Goal: Task Accomplishment & Management: Use online tool/utility

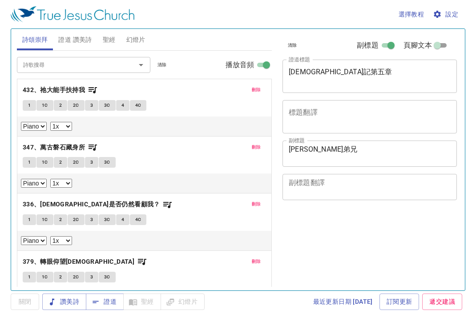
select select "1"
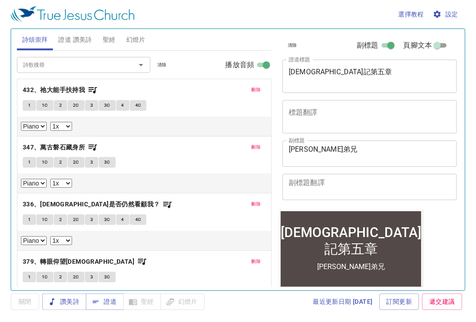
click at [32, 100] on button "1" at bounding box center [29, 105] width 13 height 11
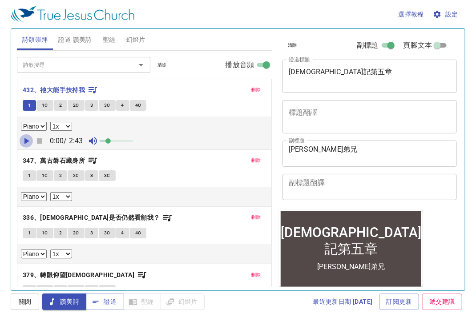
click at [26, 142] on icon "button" at bounding box center [26, 141] width 11 height 11
click at [446, 19] on span "設定" at bounding box center [446, 14] width 24 height 11
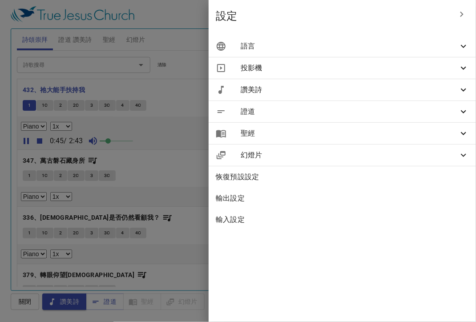
click at [453, 16] on div at bounding box center [238, 161] width 476 height 322
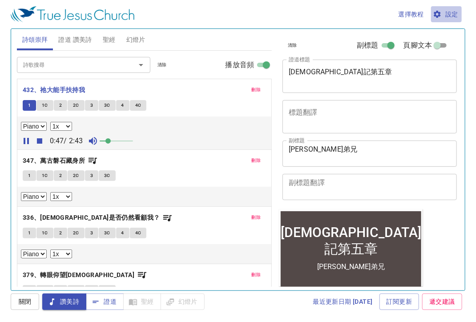
click at [453, 16] on span "設定" at bounding box center [446, 14] width 24 height 11
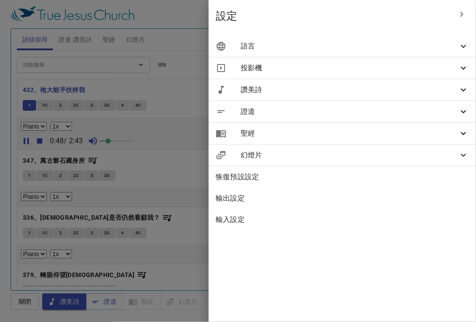
click at [300, 42] on span "語言" at bounding box center [348, 46] width 217 height 11
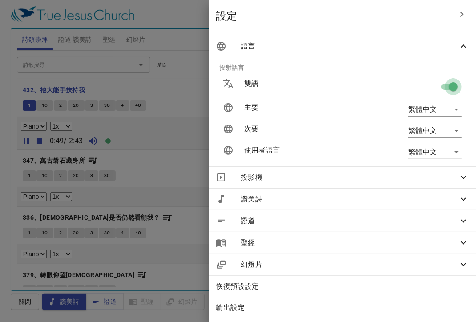
click at [436, 86] on input "checkbox" at bounding box center [453, 88] width 51 height 17
checkbox input "false"
click at [156, 14] on div at bounding box center [238, 161] width 476 height 322
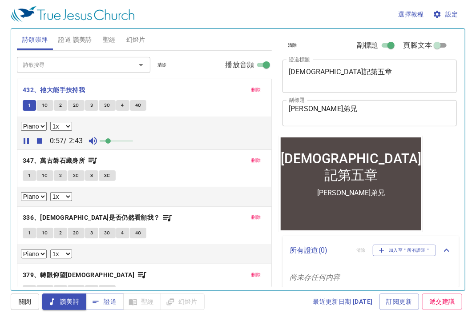
click at [140, 319] on div "選擇教程 設定 詩頌崇拜 證道 讚美詩 聖經 幻燈片 詩歌搜尋 詩歌搜尋 清除 播放音頻 刪除 432、祂大能手扶持我 1 1C 2 2C 3 3C 4 4C…" at bounding box center [238, 161] width 476 height 322
drag, startPoint x: 111, startPoint y: 143, endPoint x: 194, endPoint y: 151, distance: 84.0
click at [193, 151] on div "刪除 432、祂大能手扶持我 1 1C 2 2C 3 3C 4 4C Piano 0.6x 0.7x 0.8x 0.9x 1x 1.1x 1.2x 1.3x …" at bounding box center [144, 200] width 255 height 243
click at [55, 105] on button "2" at bounding box center [60, 105] width 13 height 11
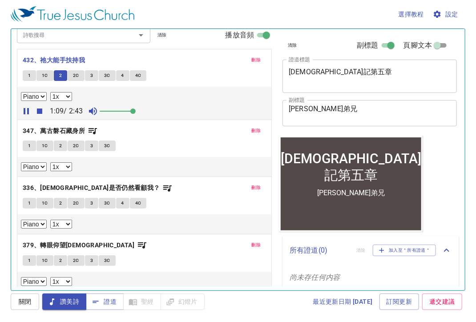
scroll to position [32, 0]
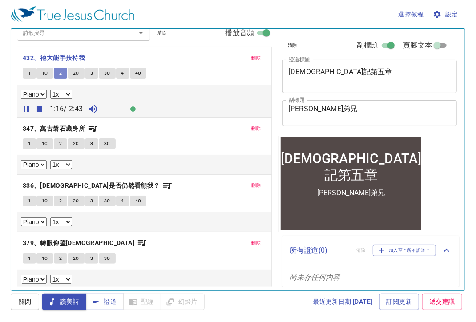
click at [61, 73] on span "2" at bounding box center [60, 73] width 3 height 8
click at [107, 74] on span "3C" at bounding box center [107, 73] width 6 height 8
click at [37, 108] on icon "button" at bounding box center [39, 108] width 5 height 5
click at [28, 144] on span "1" at bounding box center [29, 144] width 3 height 8
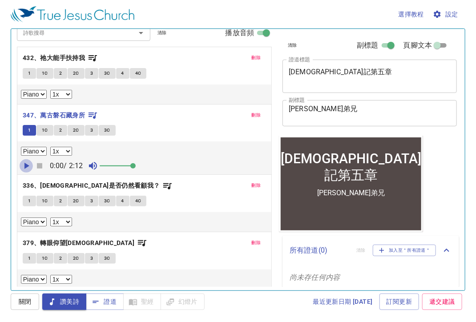
click at [27, 166] on icon "button" at bounding box center [26, 165] width 11 height 11
click at [30, 131] on span "1" at bounding box center [29, 130] width 3 height 8
click at [29, 129] on span "1" at bounding box center [29, 130] width 3 height 8
click at [90, 127] on span "3" at bounding box center [91, 130] width 3 height 8
click at [108, 128] on span "3C" at bounding box center [107, 130] width 6 height 8
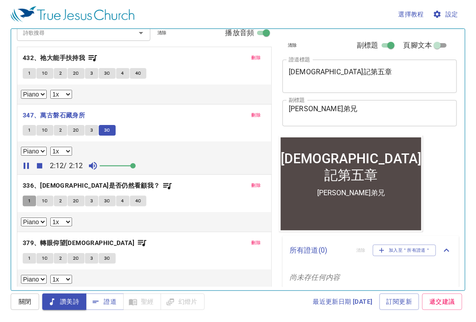
click at [27, 200] on button "1" at bounding box center [29, 201] width 13 height 11
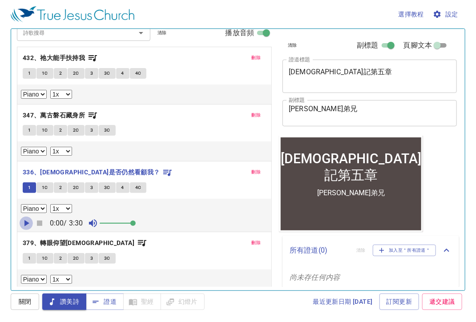
click at [27, 218] on icon "button" at bounding box center [26, 223] width 11 height 11
click at [25, 186] on button "1" at bounding box center [29, 187] width 13 height 11
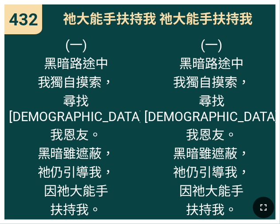
click at [259, 208] on icon "button" at bounding box center [264, 207] width 11 height 11
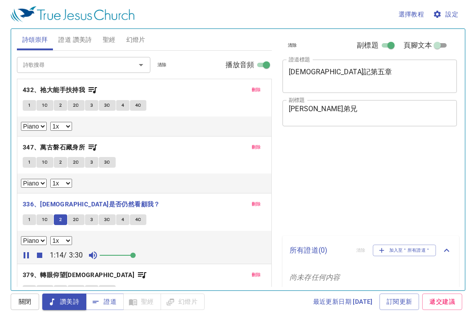
select select "1"
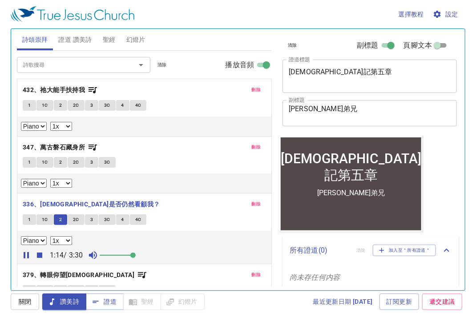
scroll to position [32, 0]
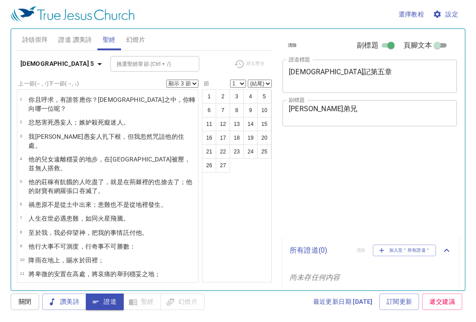
select select "3"
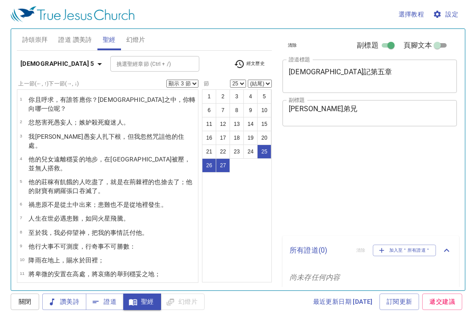
select select "3"
select select "25"
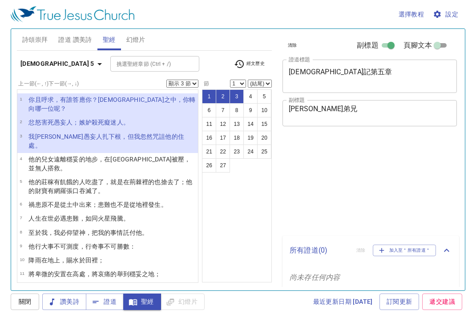
select select "3"
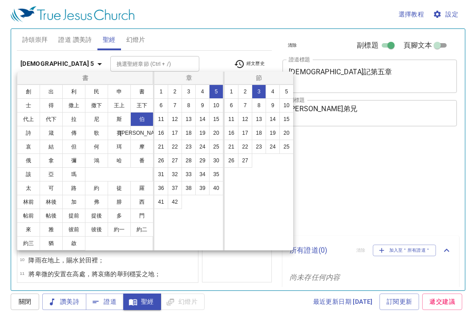
select select "3"
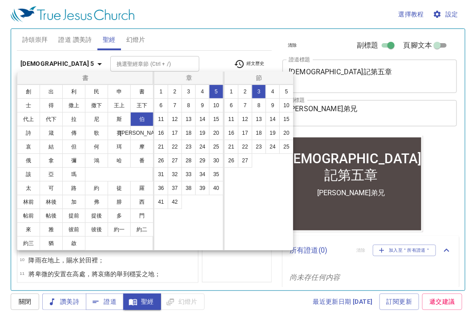
scroll to position [18, 0]
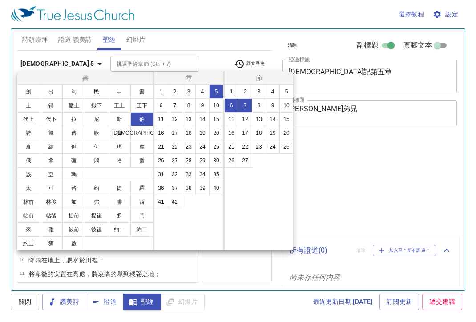
select select "2"
select select "6"
select select "2"
select select "12"
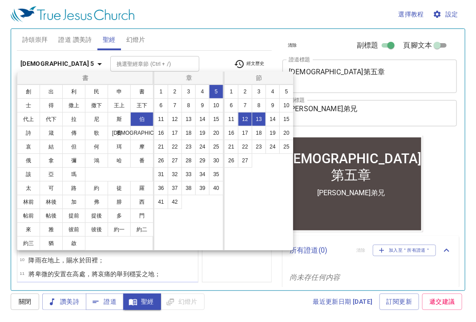
scroll to position [89, 0]
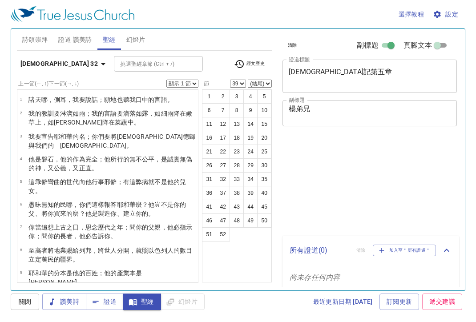
select select "39"
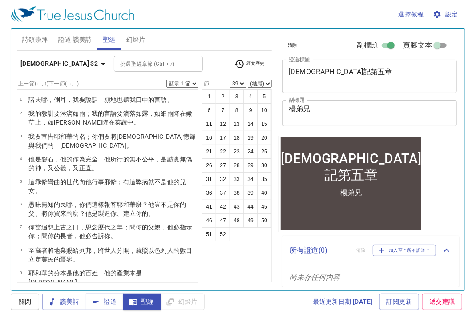
scroll to position [278, 0]
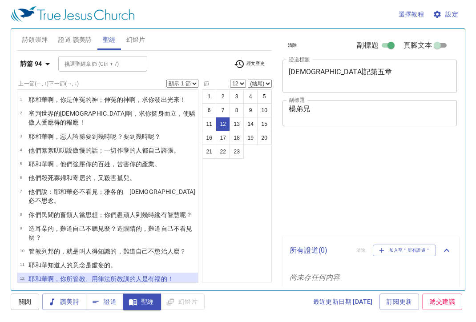
select select "12"
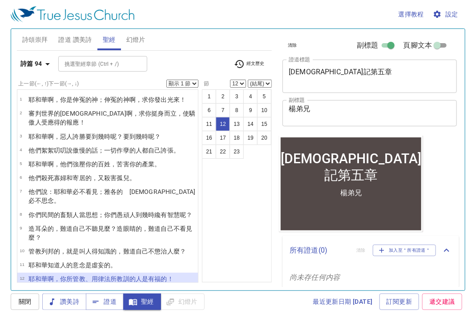
scroll to position [93, 0]
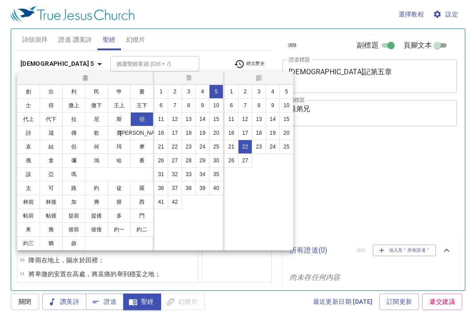
select select "22"
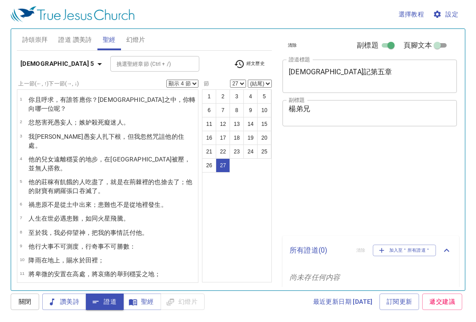
select select "4"
select select "27"
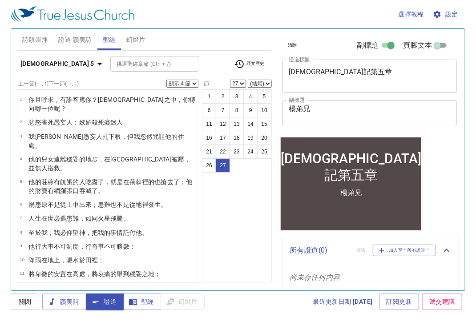
click at [94, 67] on icon "button" at bounding box center [99, 64] width 11 height 11
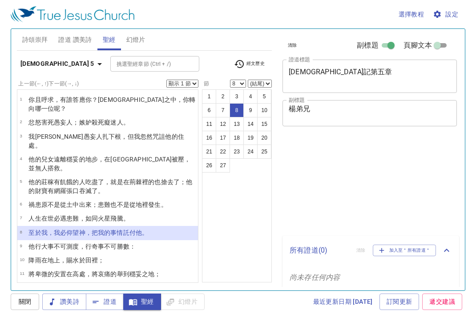
select select "8"
